Goal: Browse casually

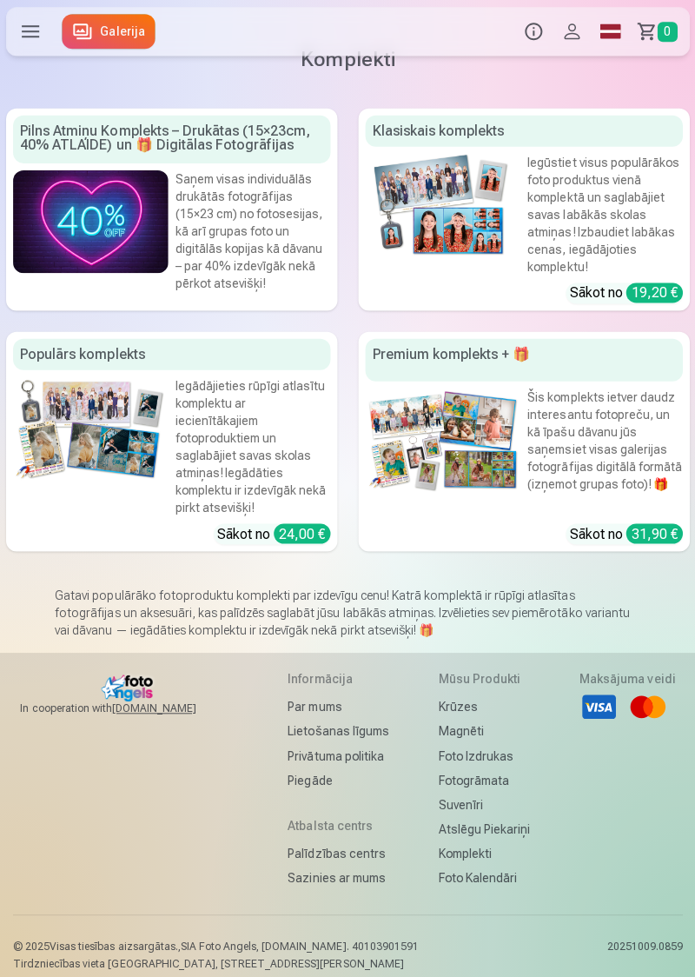
scroll to position [35, 0]
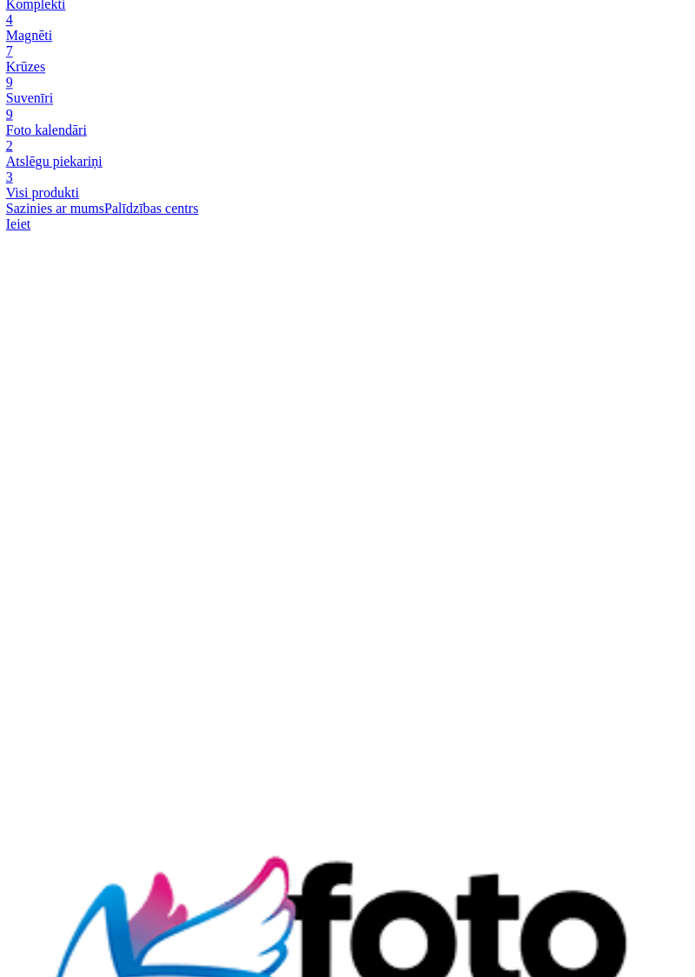
scroll to position [2989, 0]
